Goal: Information Seeking & Learning: Learn about a topic

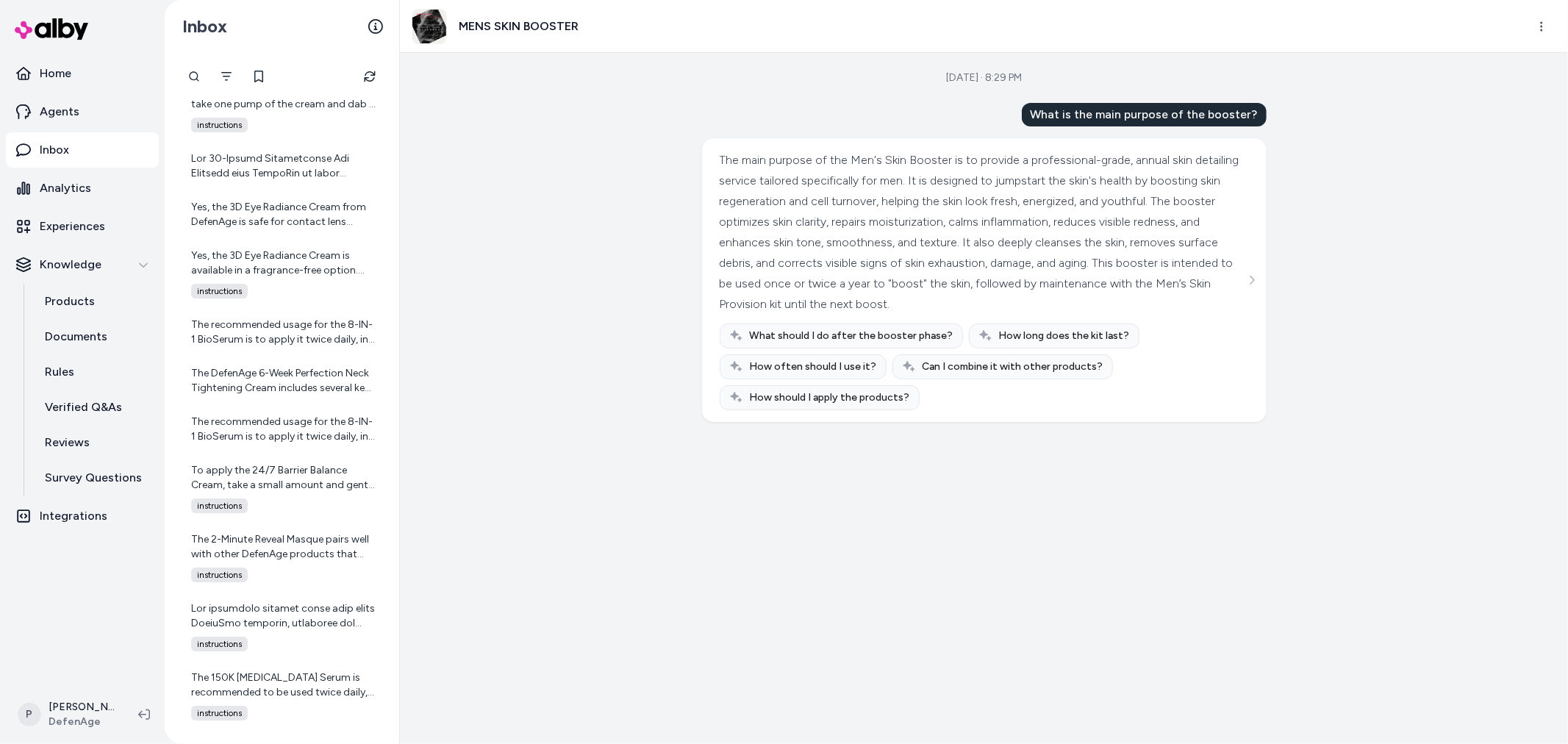
scroll to position [4485, 0]
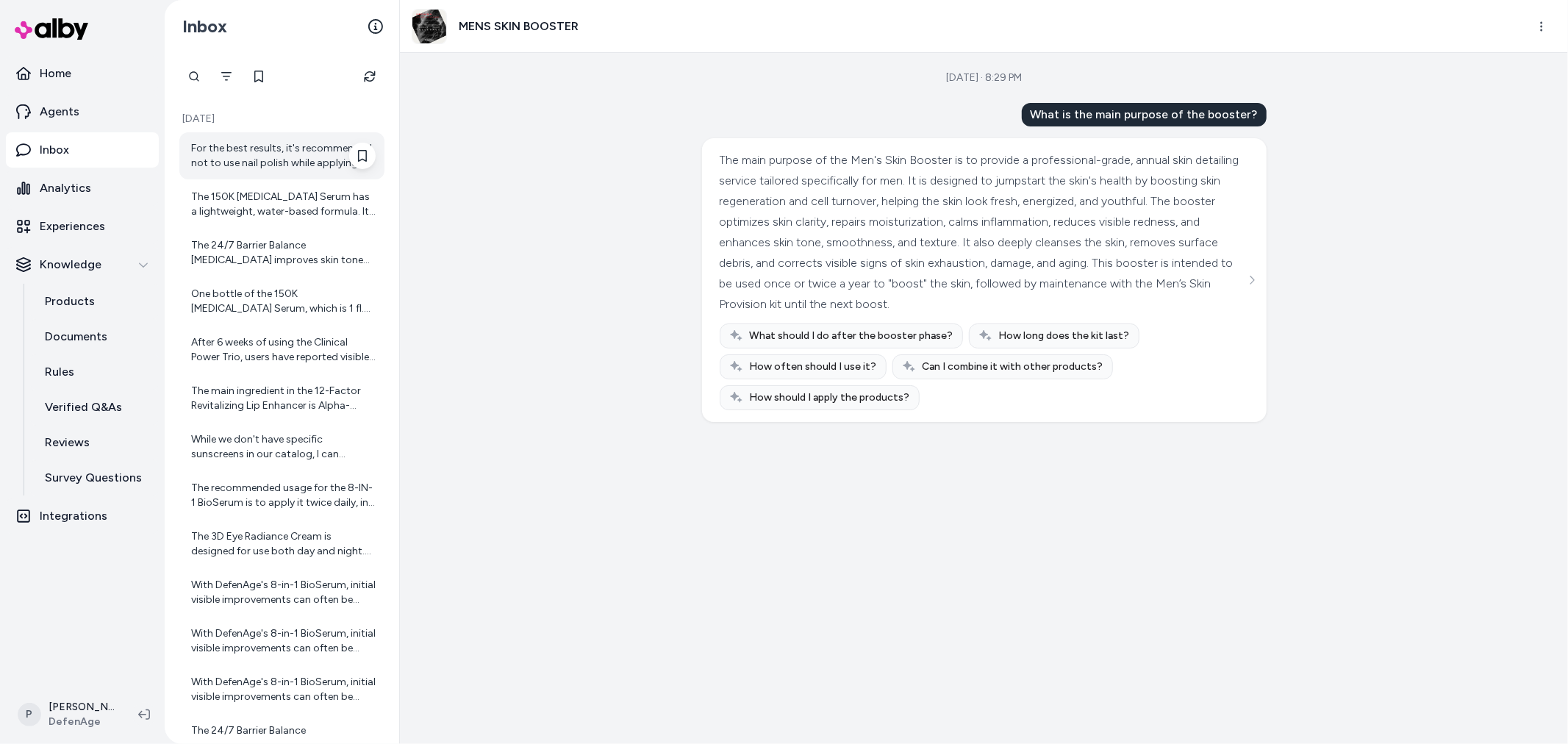
click at [253, 171] on div "For the best results, it's recommended not to use nail polish while applying th…" at bounding box center [282, 156] width 205 height 47
